Goal: Task Accomplishment & Management: Manage account settings

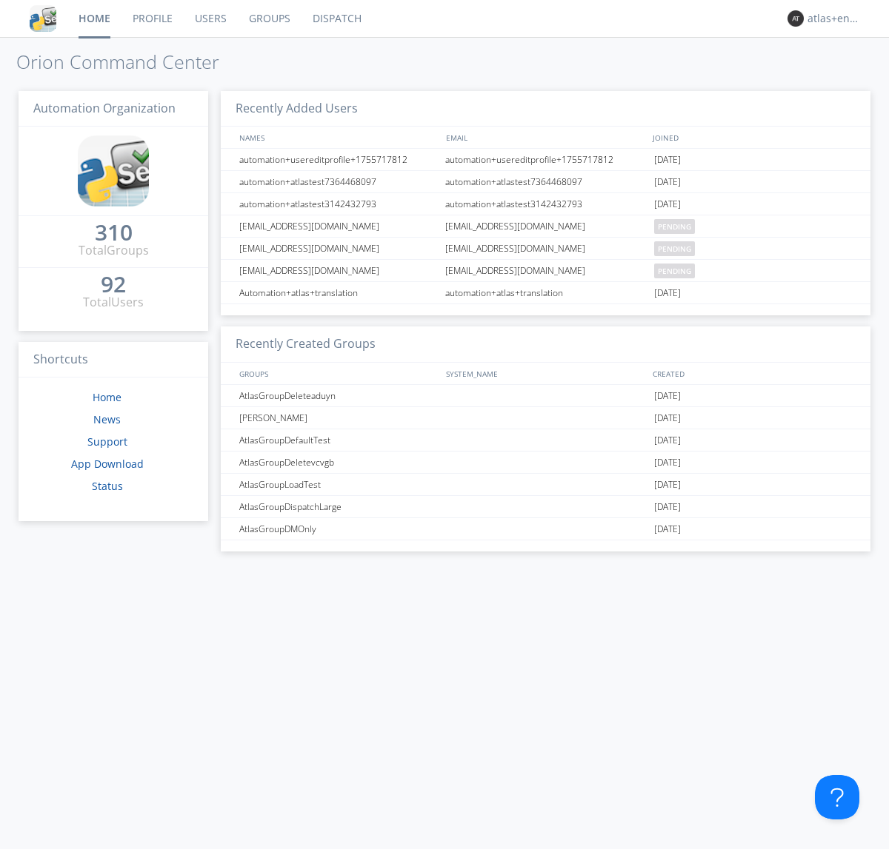
click at [335, 19] on link "Dispatch" at bounding box center [336, 18] width 71 height 37
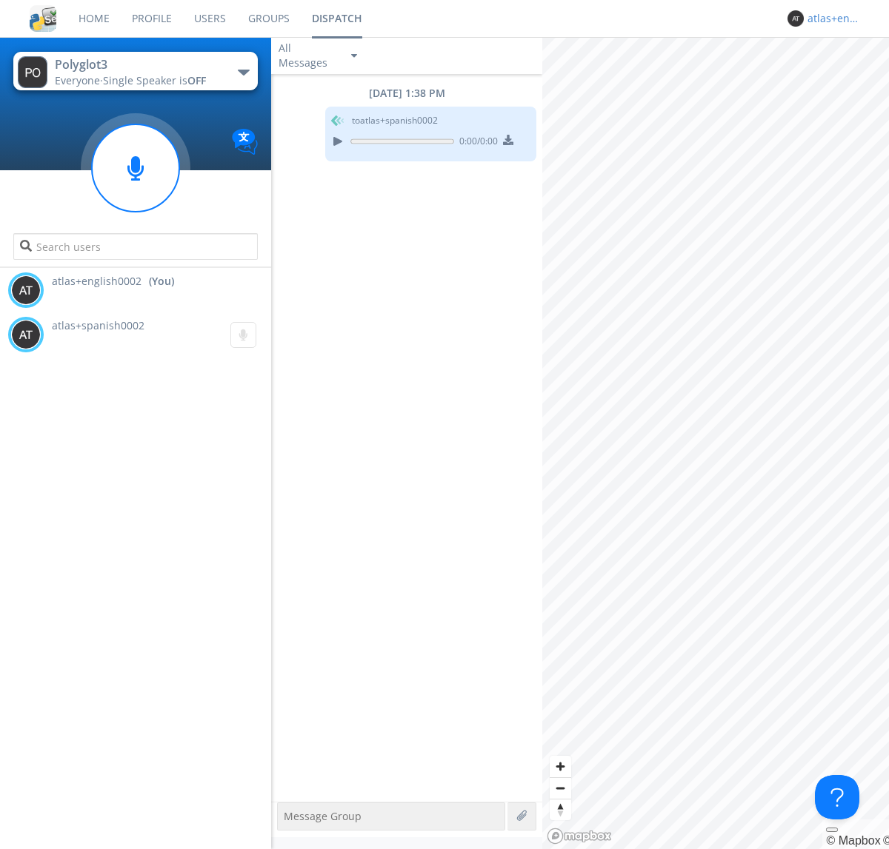
click at [831, 19] on div "atlas+english0002" at bounding box center [835, 18] width 56 height 15
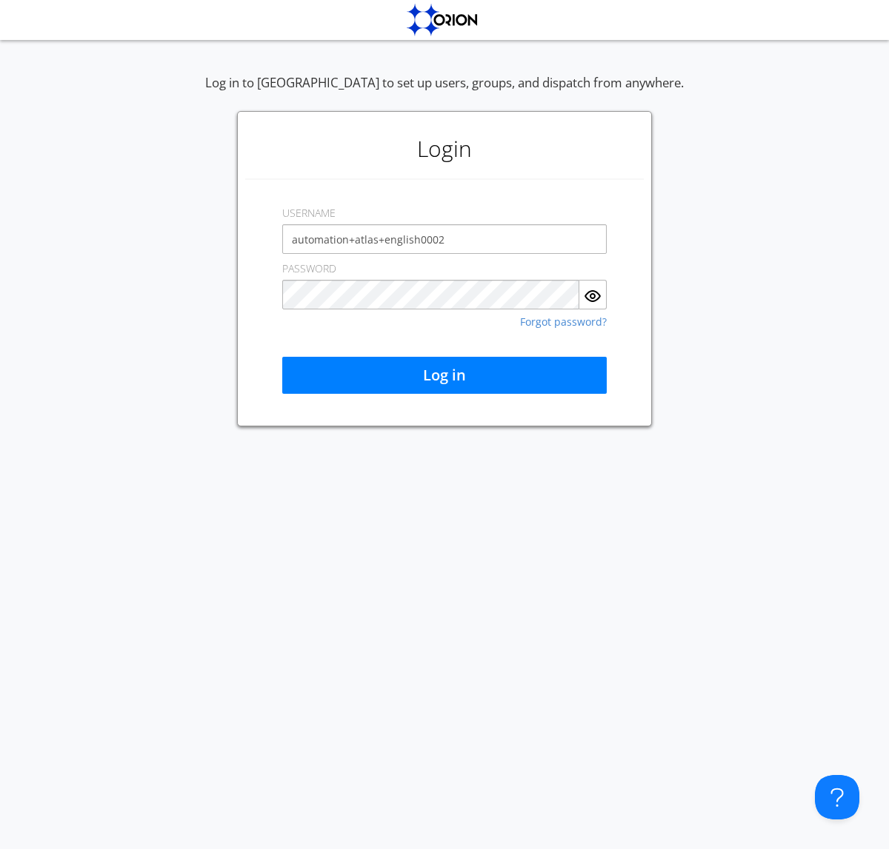
type input "automation+atlas+english0002"
click at [444, 375] on button "Log in" at bounding box center [444, 375] width 324 height 37
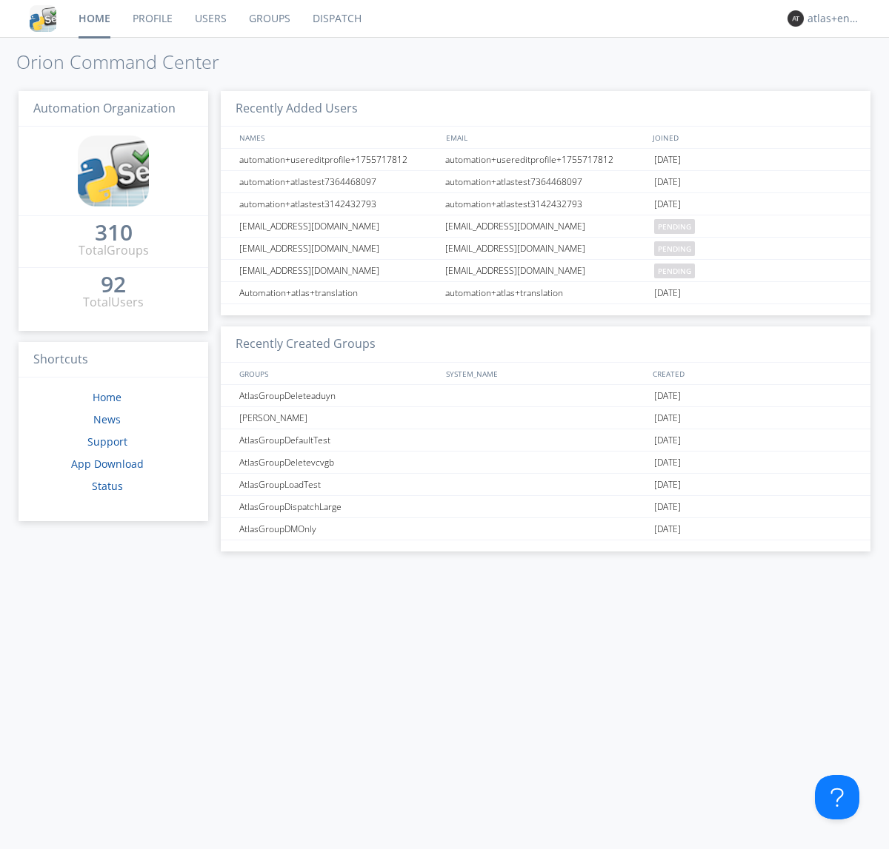
click at [335, 19] on link "Dispatch" at bounding box center [336, 18] width 71 height 37
